Goal: Task Accomplishment & Management: Use online tool/utility

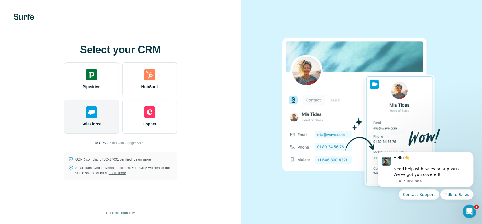
click at [101, 113] on div "Salesforce" at bounding box center [91, 116] width 55 height 34
